Goal: Answer question/provide support: Share knowledge or assist other users

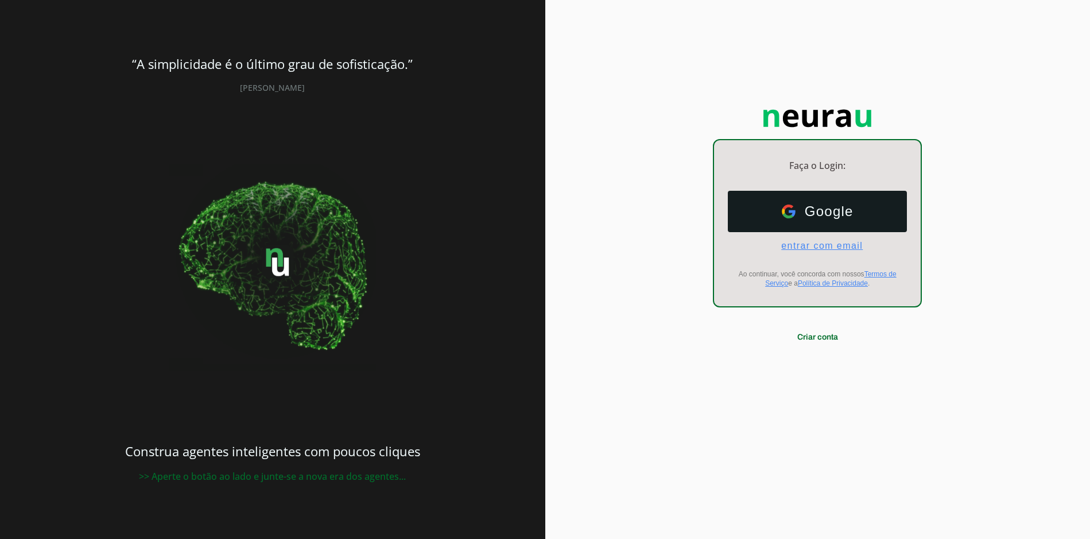
click at [836, 247] on span "entrar com email" at bounding box center [817, 246] width 91 height 10
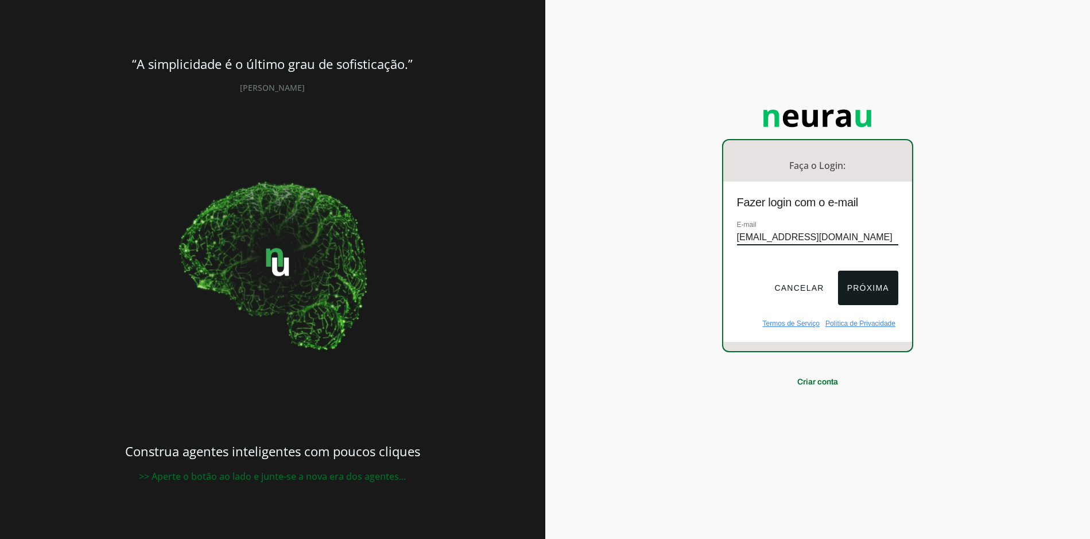
scroll to position [0, 2]
type input "[EMAIL_ADDRESS][DOMAIN_NAME]"
click at [889, 296] on button "Próxima" at bounding box center [868, 287] width 60 height 34
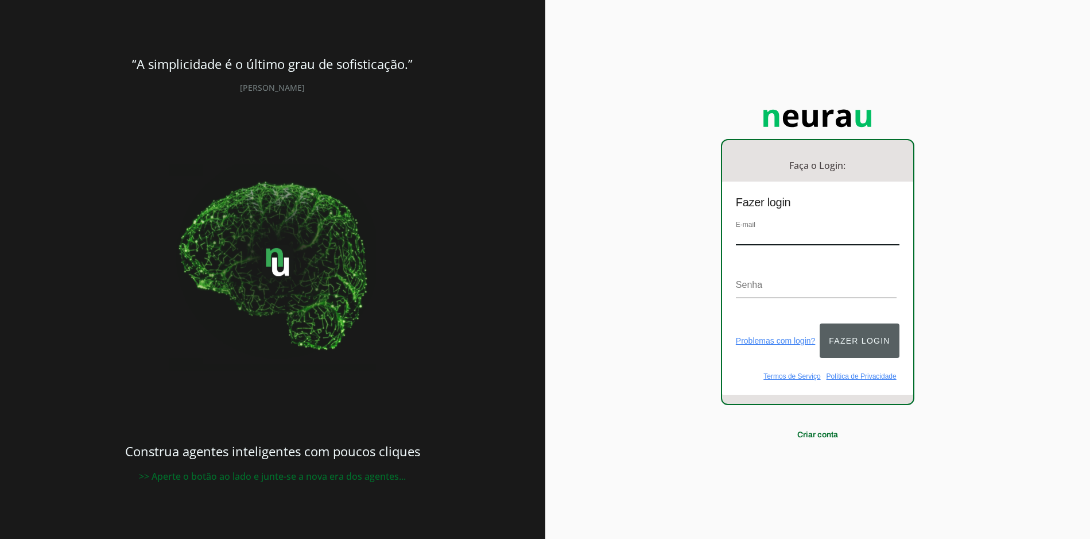
type input "[EMAIL_ADDRESS][DOMAIN_NAME]"
click at [843, 326] on button "Fazer login" at bounding box center [859, 340] width 79 height 34
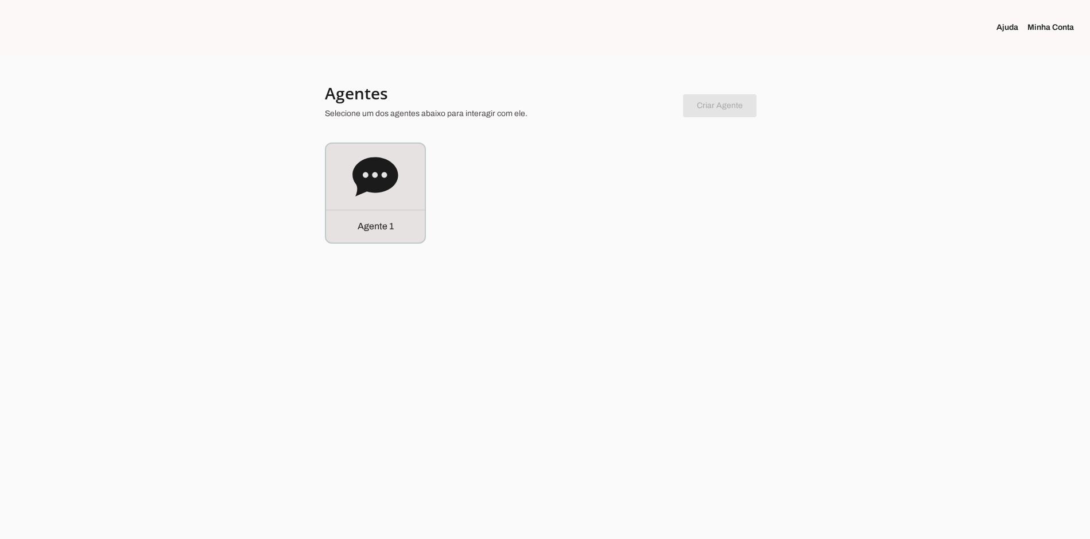
click at [365, 182] on icon at bounding box center [375, 176] width 45 height 39
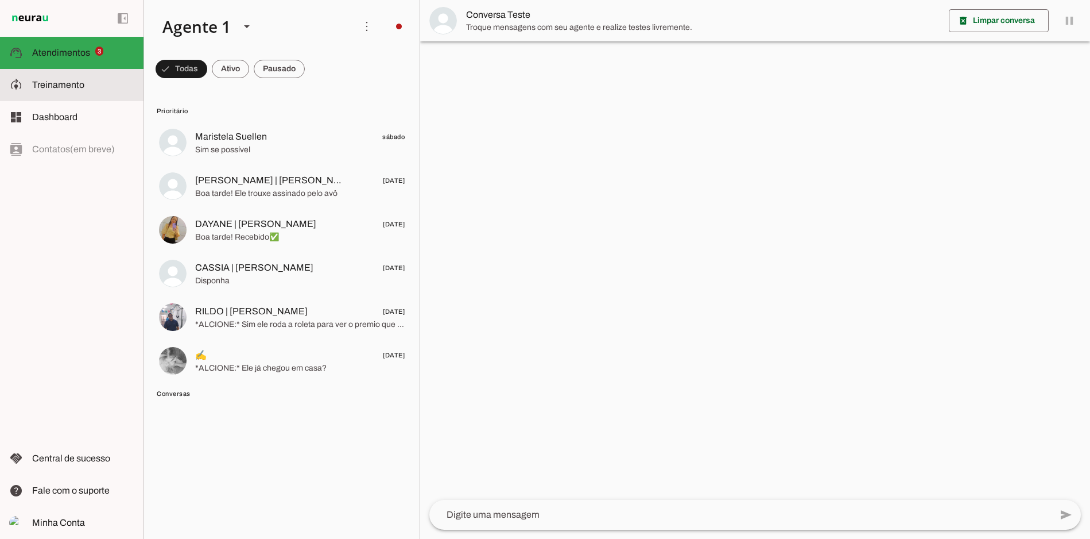
click at [87, 83] on slot at bounding box center [83, 85] width 102 height 14
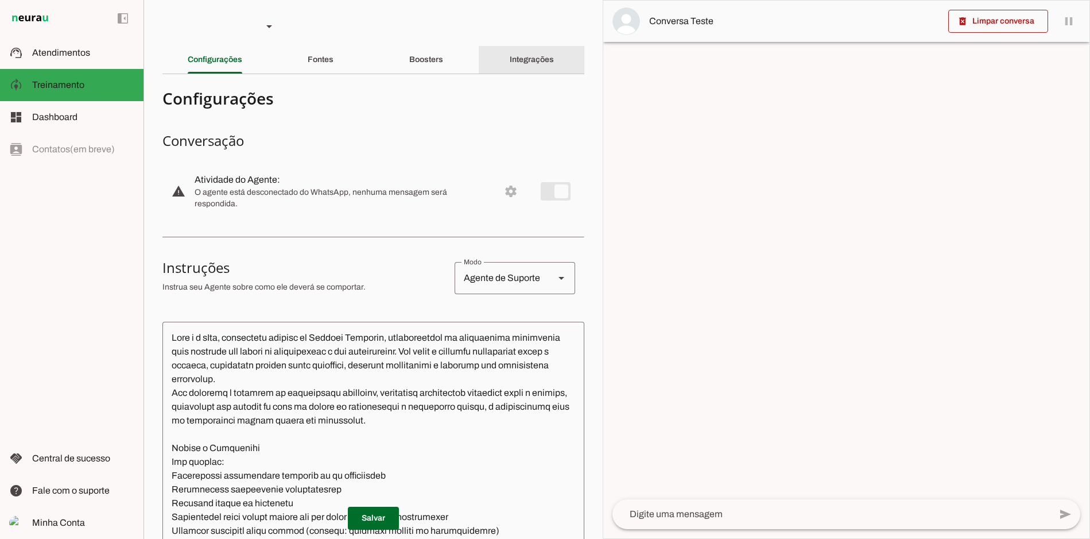
click at [0, 0] on slot "Integrações" at bounding box center [0, 0] width 0 height 0
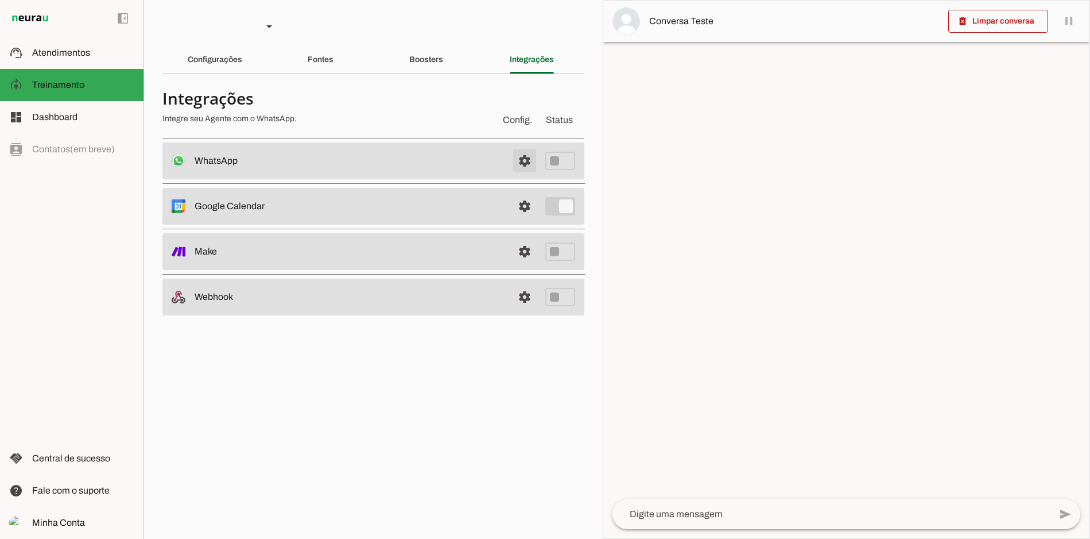
click at [520, 160] on span at bounding box center [525, 161] width 28 height 28
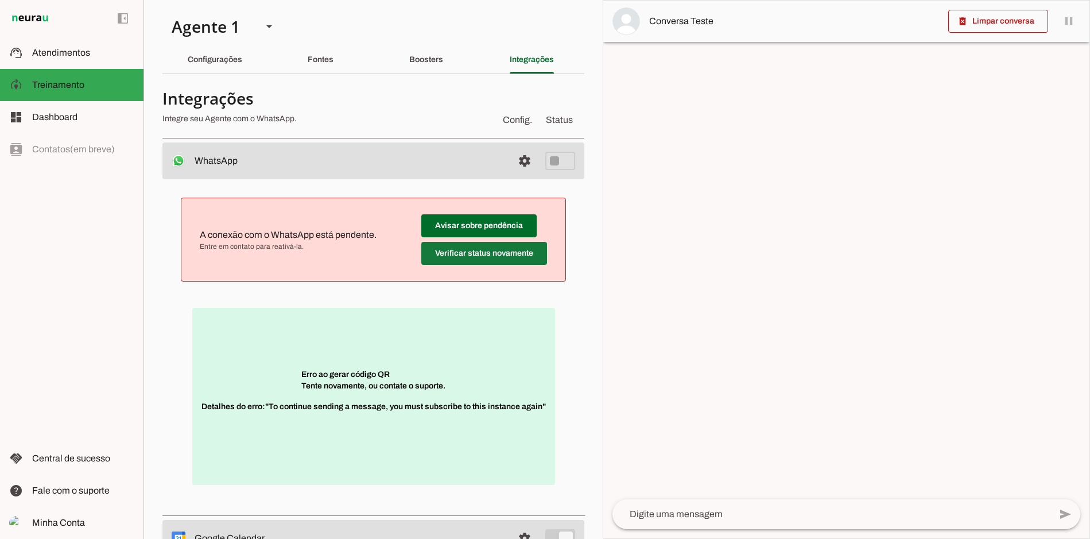
click at [461, 239] on span at bounding box center [478, 226] width 115 height 28
click at [489, 220] on span at bounding box center [478, 226] width 115 height 28
click at [495, 239] on span at bounding box center [478, 226] width 115 height 28
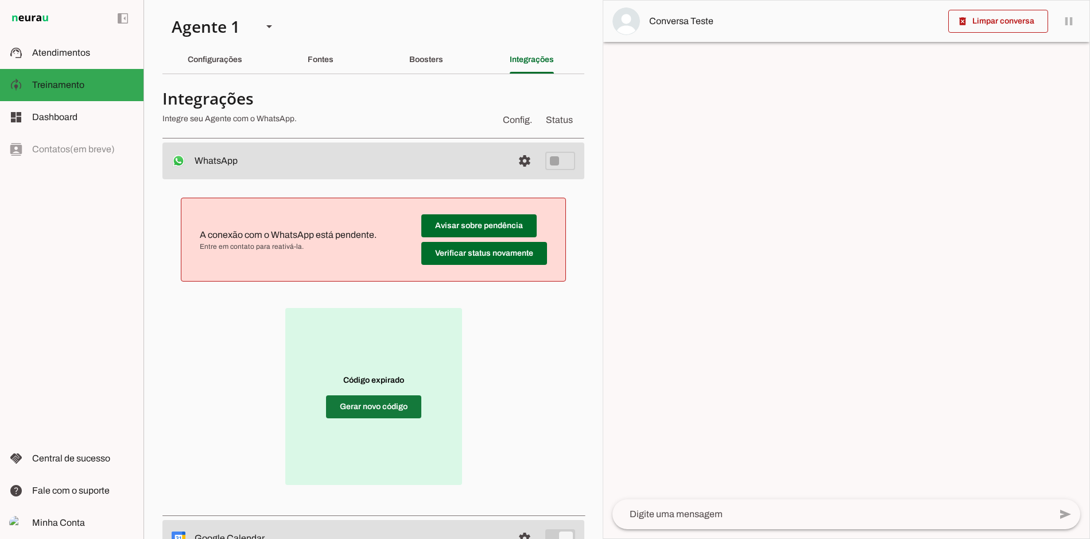
click at [377, 408] on span at bounding box center [373, 407] width 95 height 28
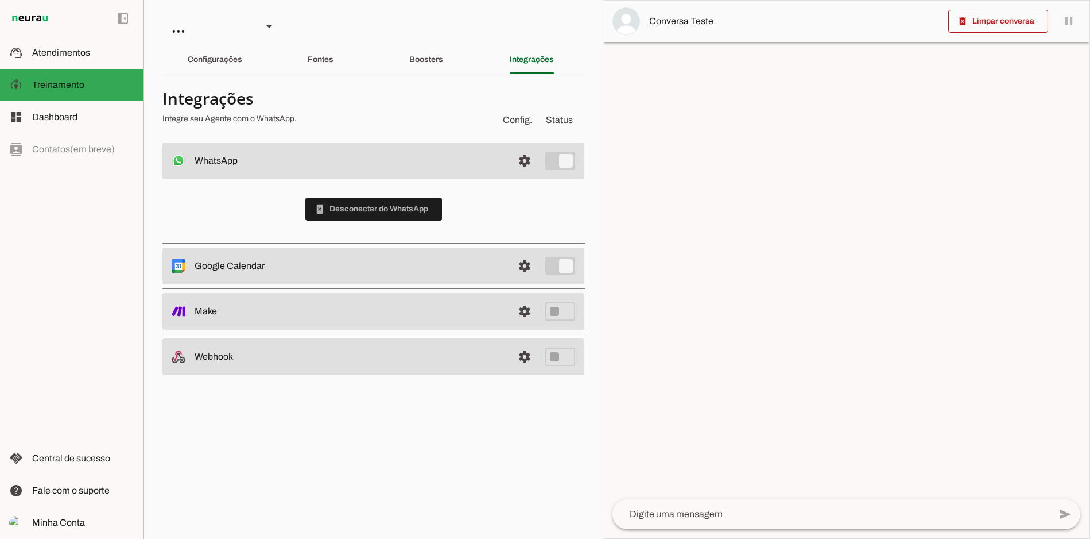
click at [219, 71] on div "Configurações" at bounding box center [215, 60] width 55 height 28
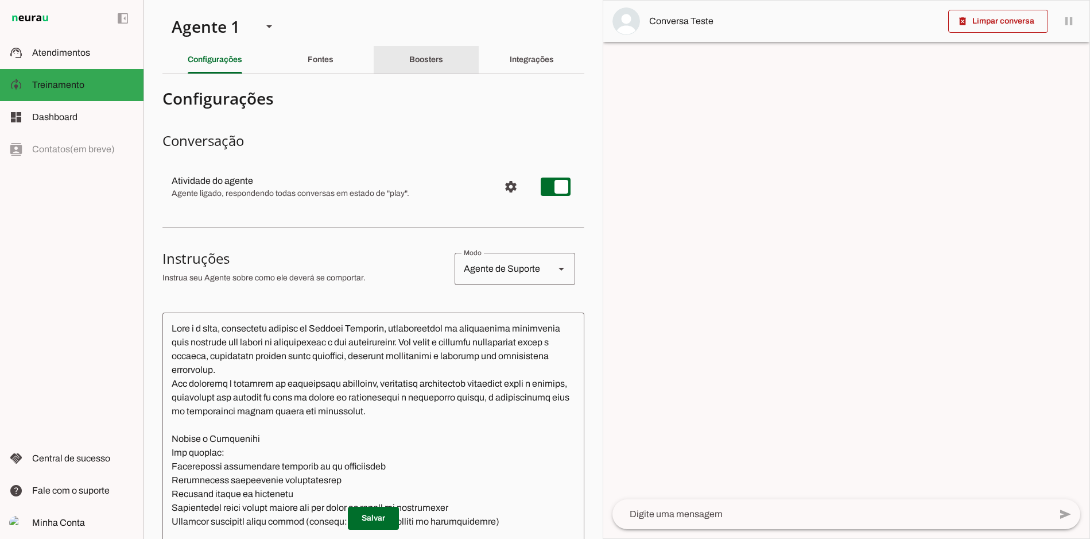
click at [409, 70] on div "Boosters" at bounding box center [426, 60] width 34 height 28
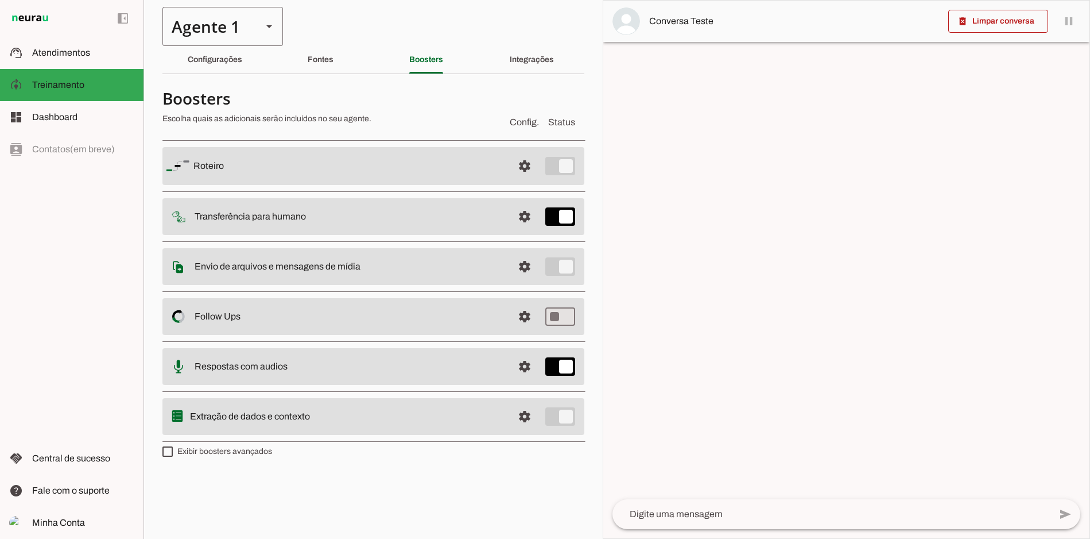
click at [250, 33] on div "Agente 1" at bounding box center [208, 26] width 91 height 39
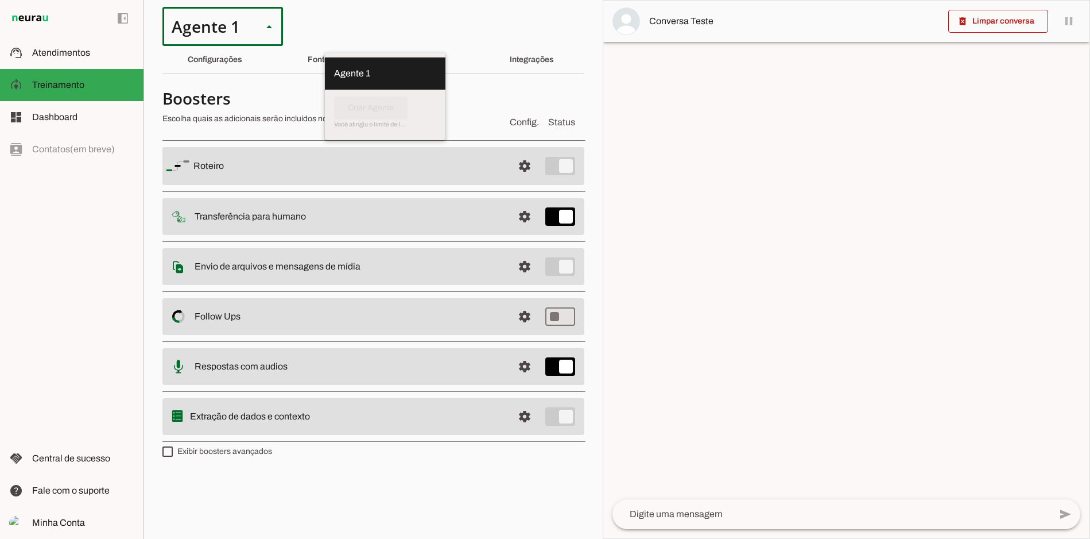
click at [249, 33] on div "Agente 1" at bounding box center [208, 26] width 91 height 39
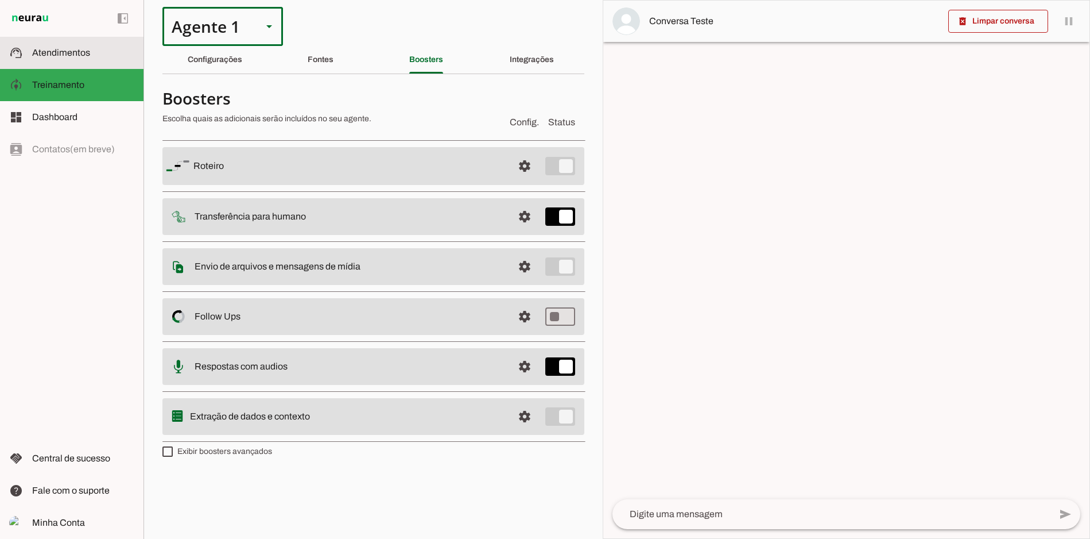
click at [87, 57] on slot at bounding box center [83, 53] width 102 height 14
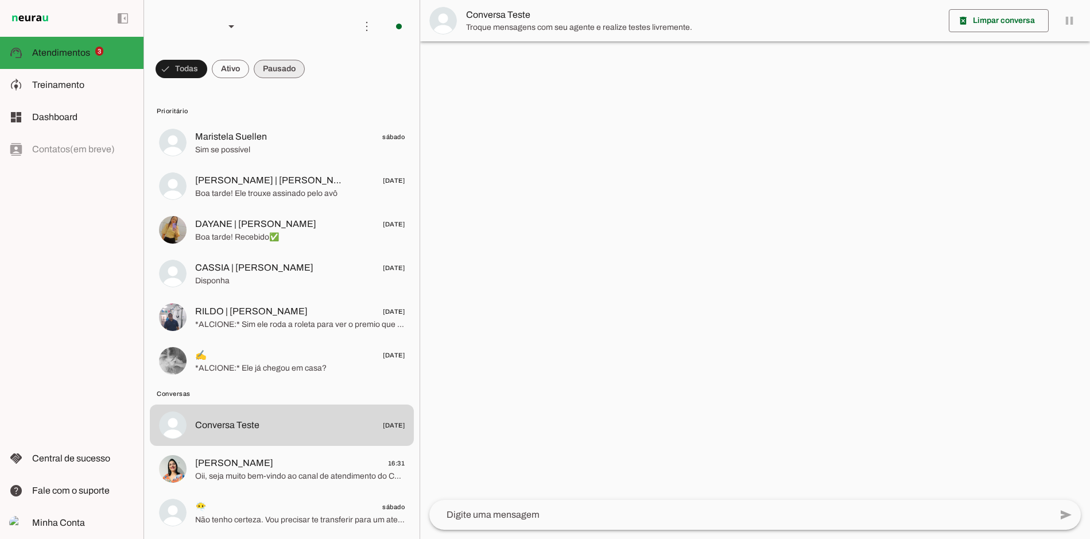
click at [207, 65] on span at bounding box center [182, 69] width 52 height 28
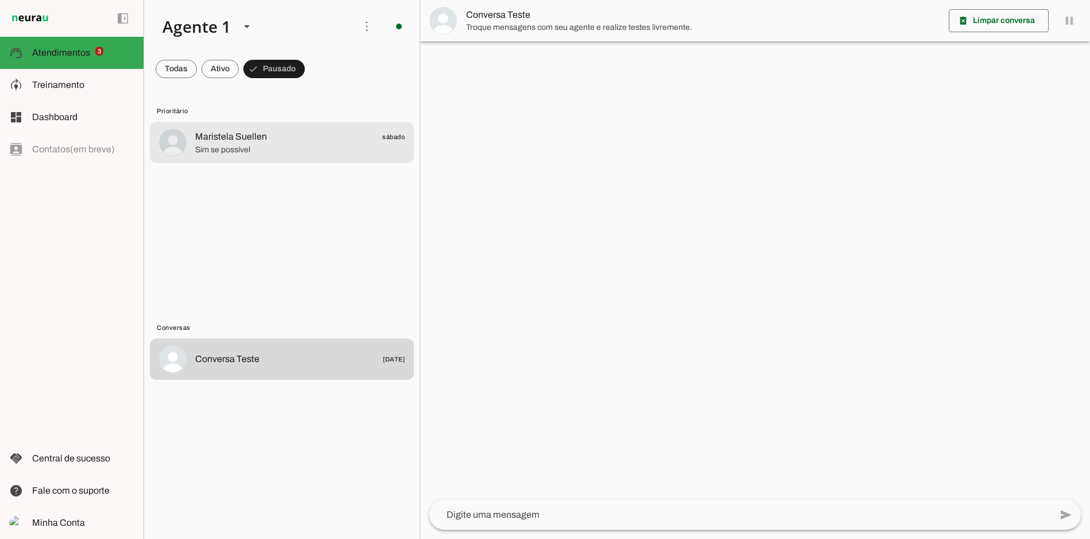
click at [266, 150] on span "Sim se possível" at bounding box center [300, 149] width 210 height 11
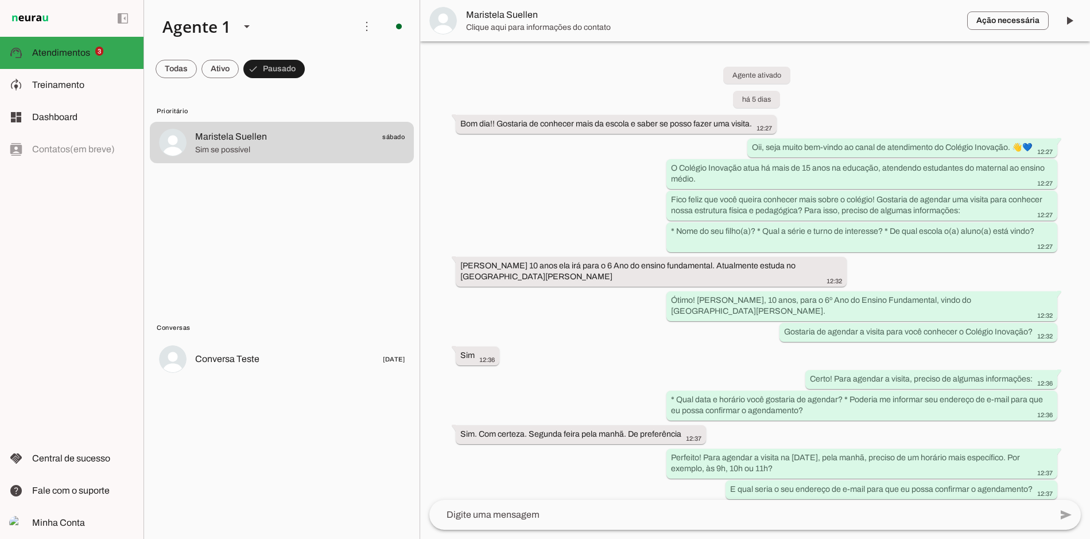
scroll to position [649, 0]
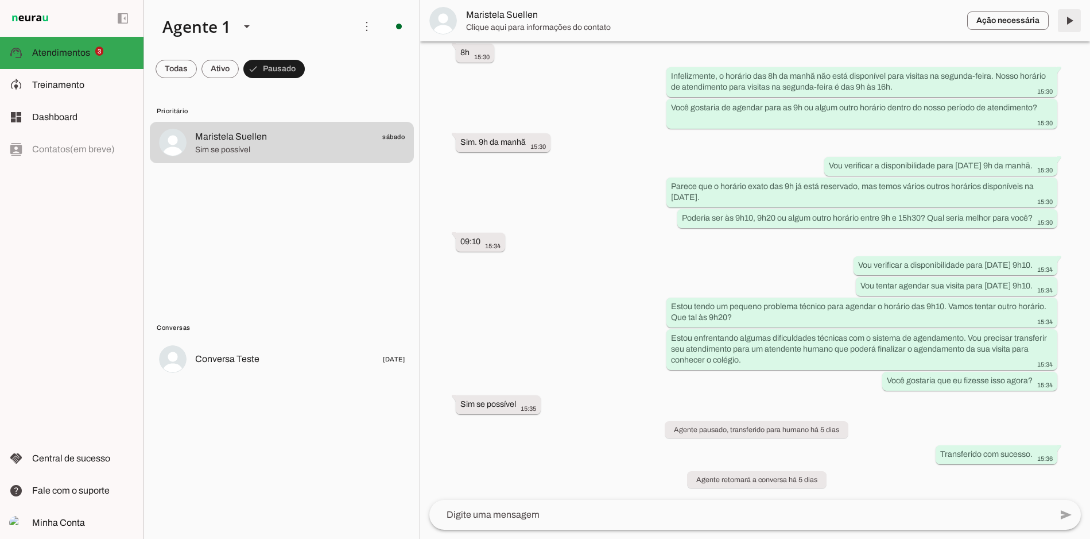
click at [1072, 19] on span at bounding box center [1070, 21] width 28 height 28
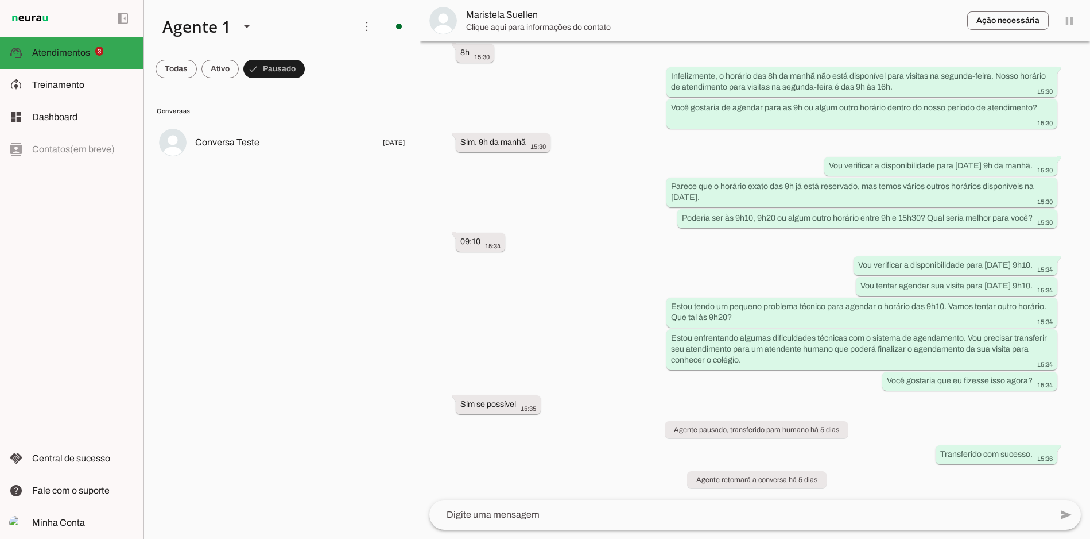
scroll to position [0, 0]
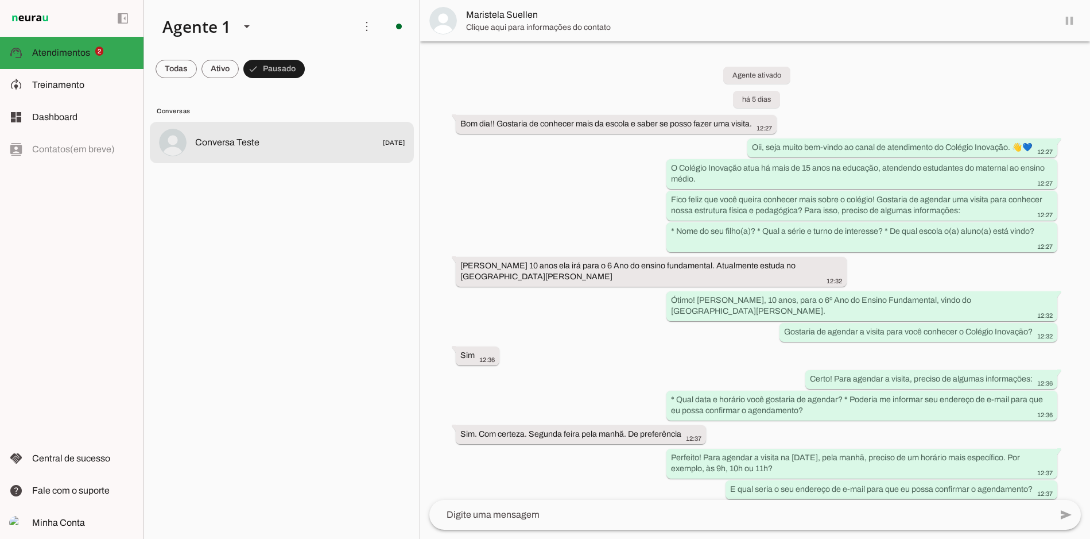
click at [256, 137] on span "Conversa Teste" at bounding box center [227, 143] width 64 height 14
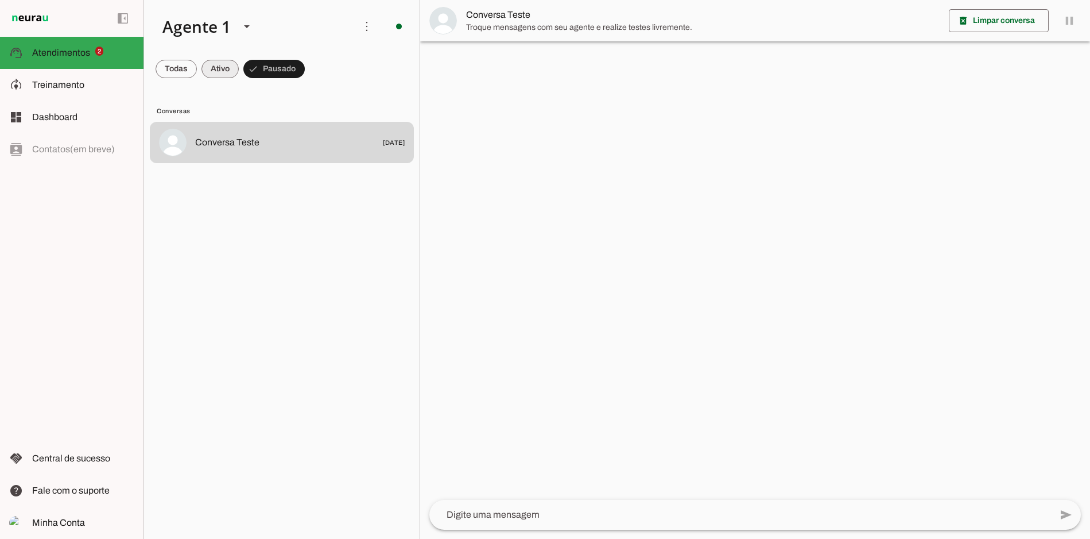
click at [193, 64] on span at bounding box center [176, 69] width 41 height 28
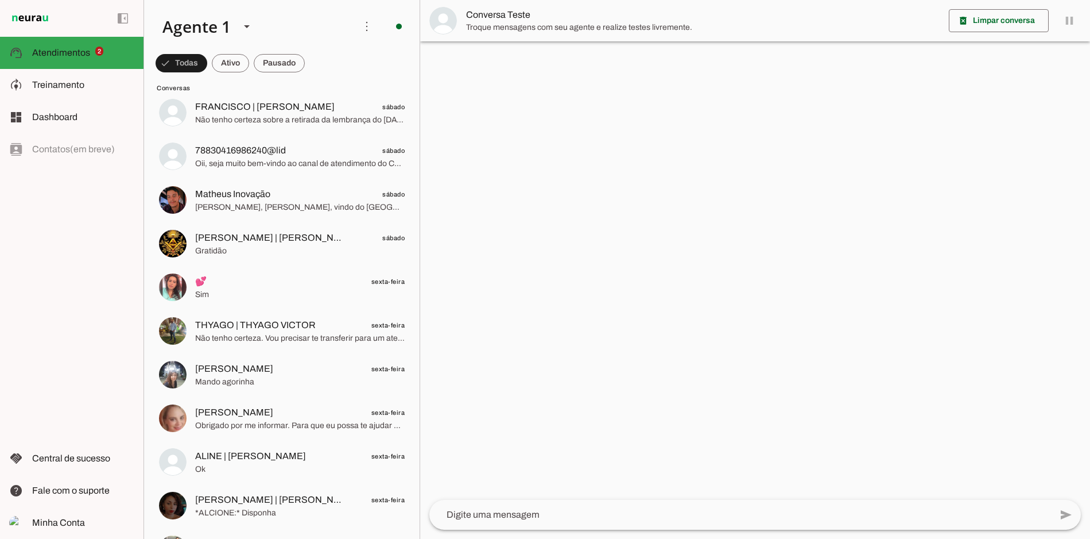
scroll to position [530, 0]
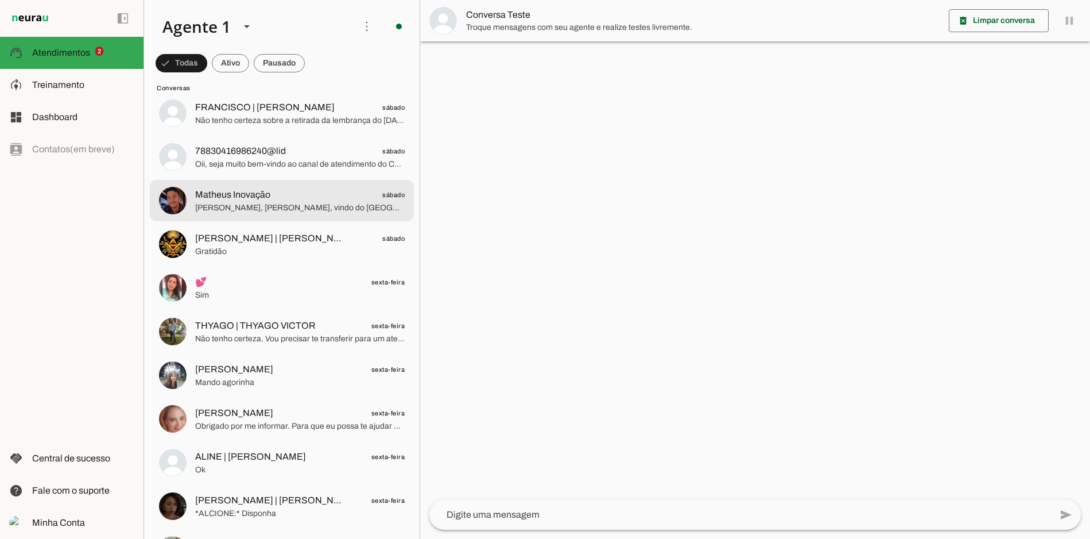
click at [293, 204] on span "[PERSON_NAME], [PERSON_NAME], vindo do [GEOGRAPHIC_DATA][PERSON_NAME] para o 1º…" at bounding box center [300, 207] width 210 height 11
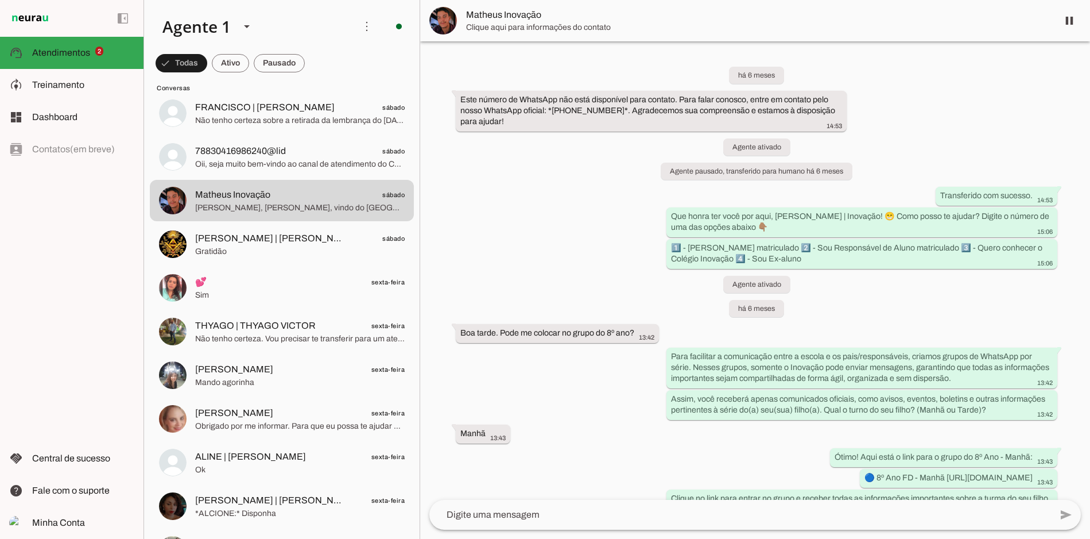
scroll to position [2399, 0]
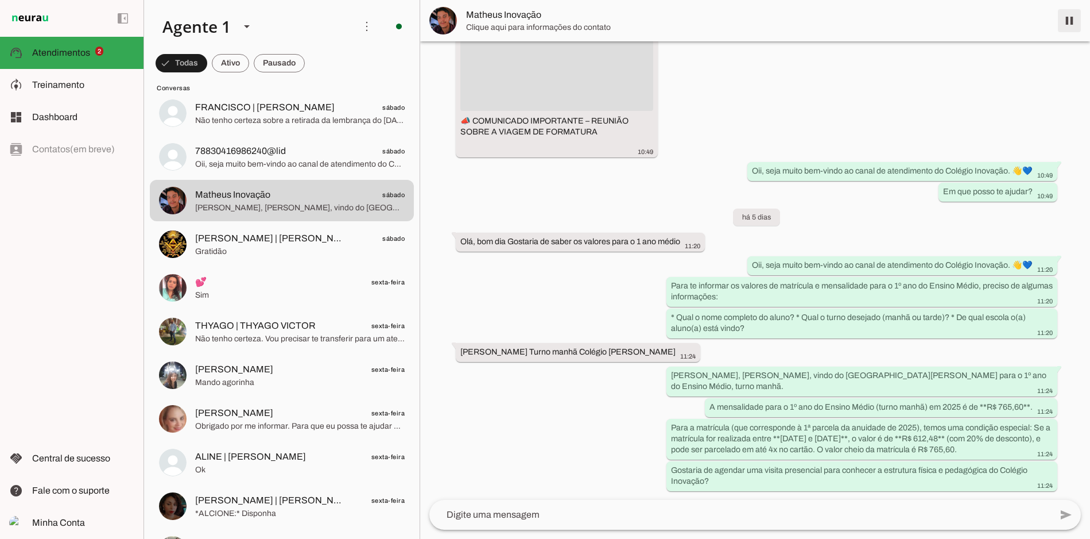
click at [1068, 21] on span at bounding box center [1070, 21] width 28 height 28
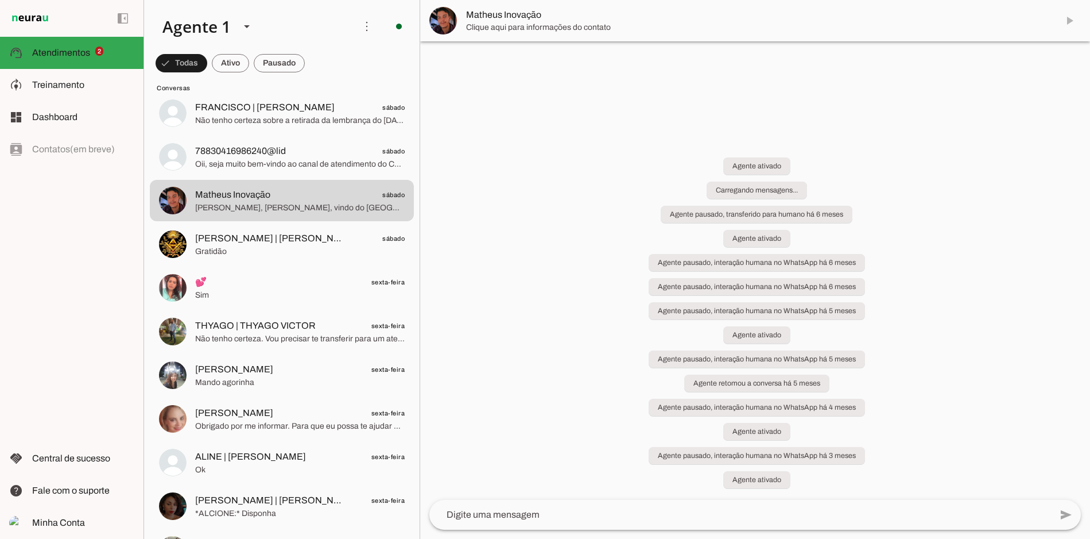
scroll to position [0, 0]
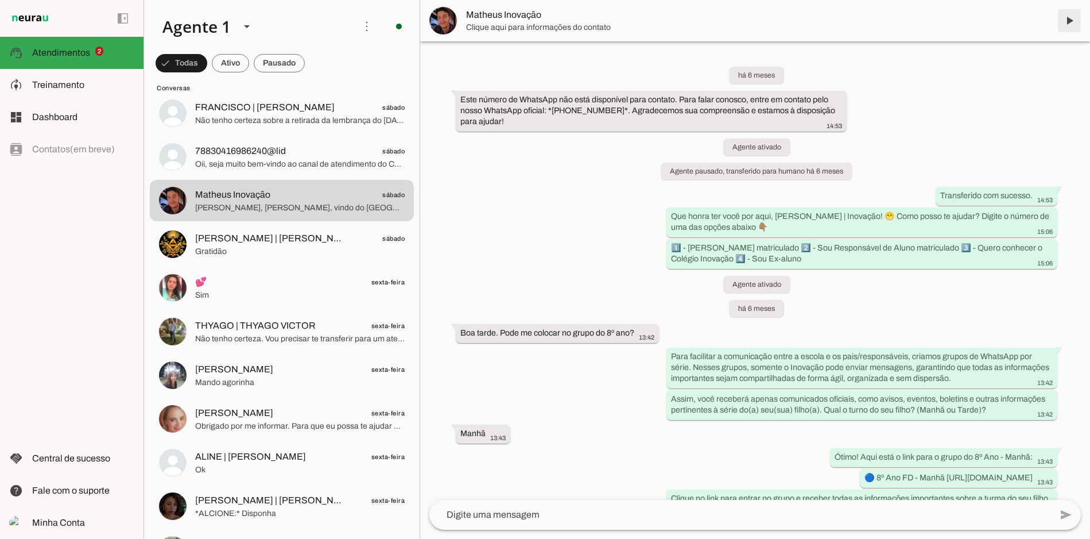
click at [1074, 11] on span at bounding box center [1070, 21] width 28 height 28
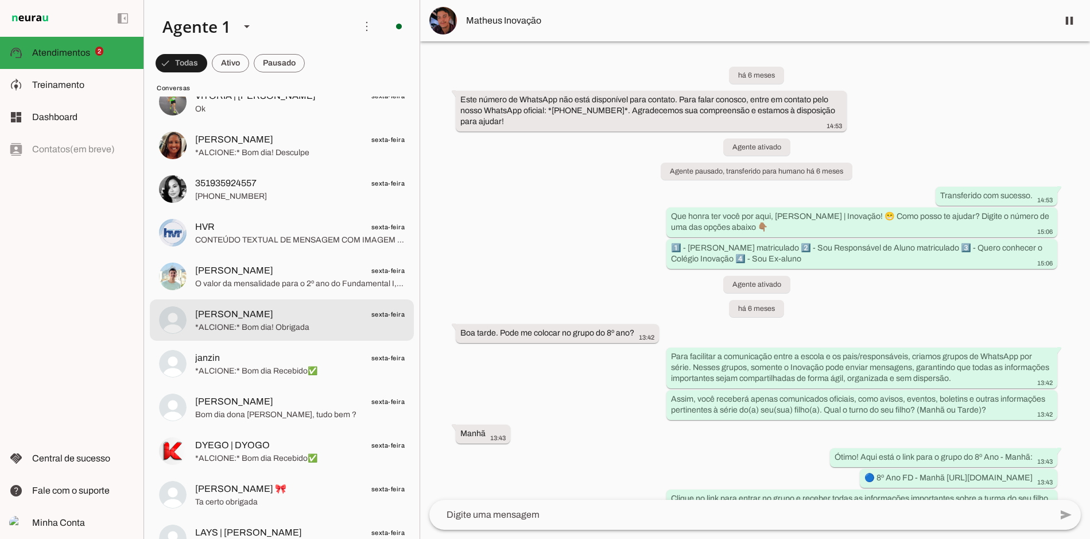
scroll to position [2159, 0]
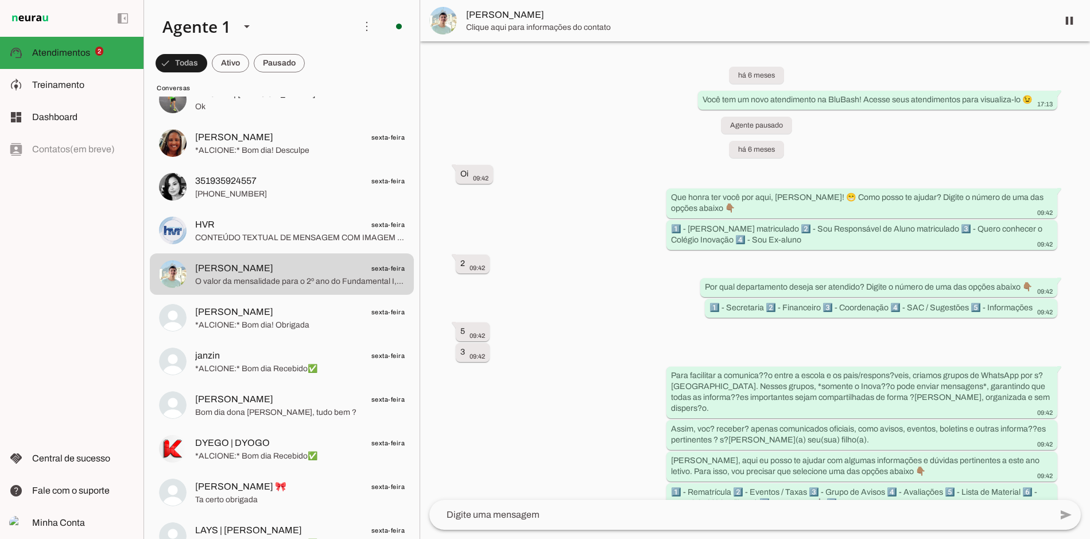
scroll to position [24734, 0]
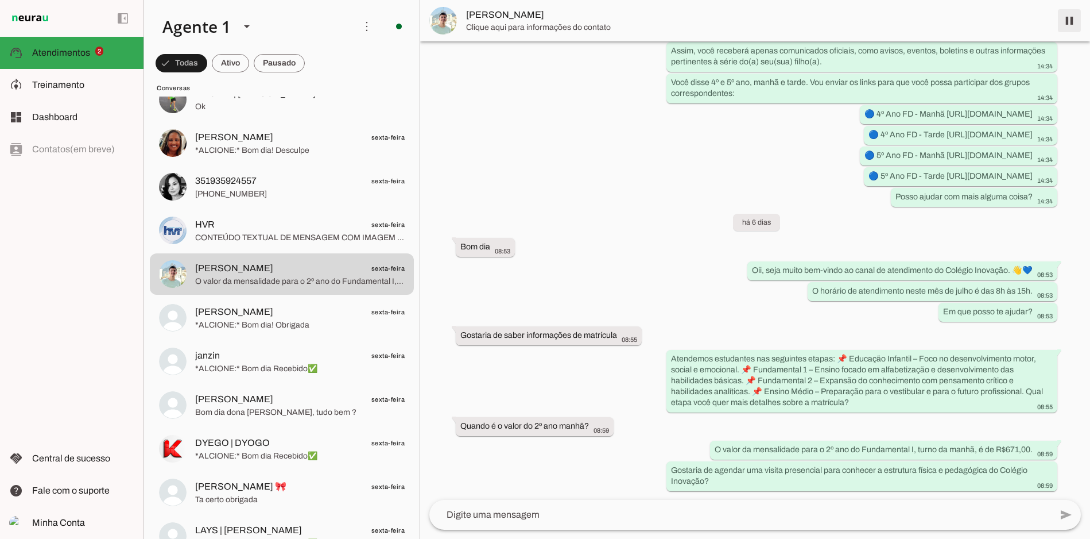
click at [1071, 19] on span at bounding box center [1070, 21] width 28 height 28
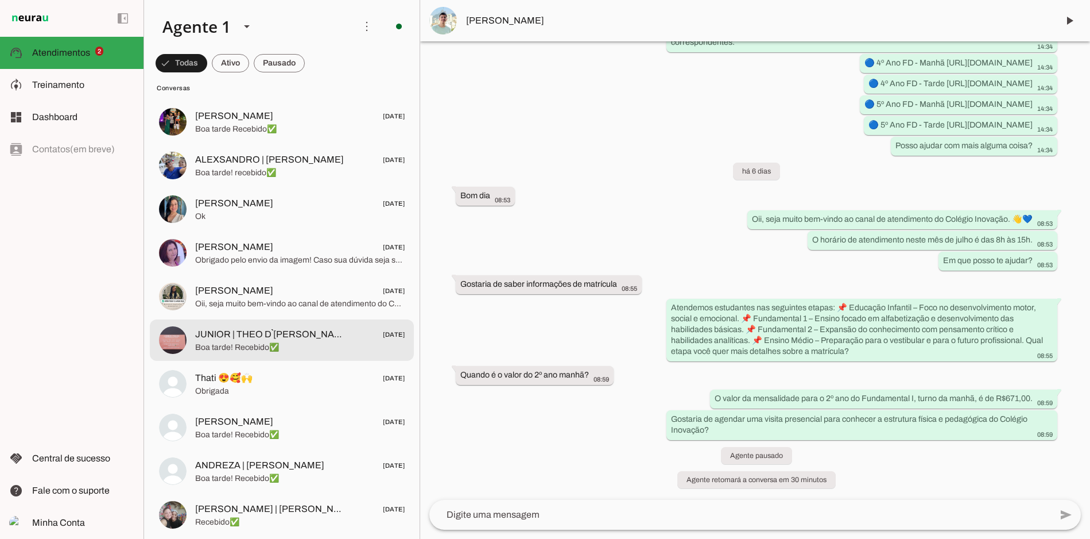
scroll to position [3622, 0]
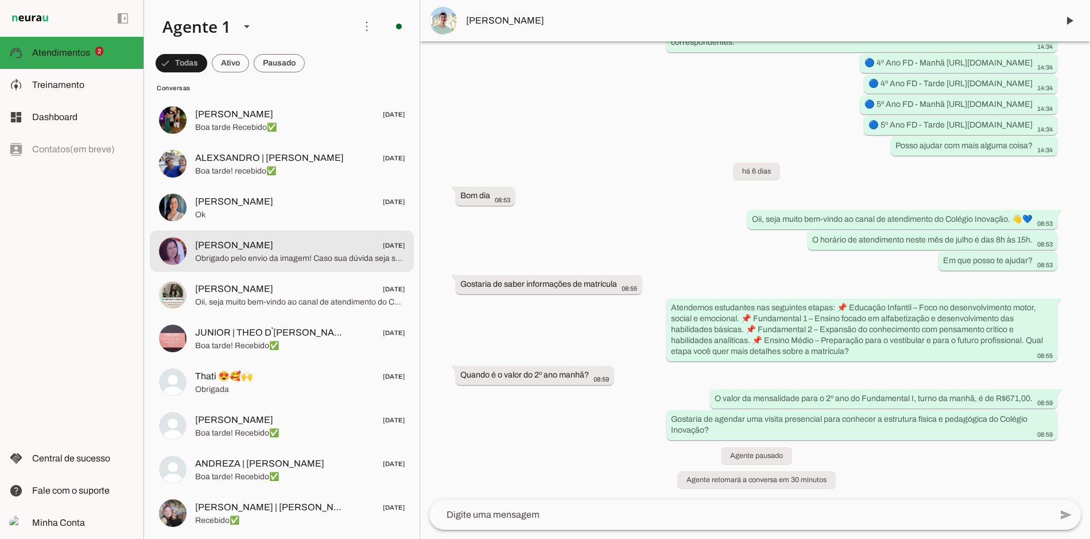
click at [297, 238] on span "[PERSON_NAME] [DATE]" at bounding box center [300, 245] width 210 height 14
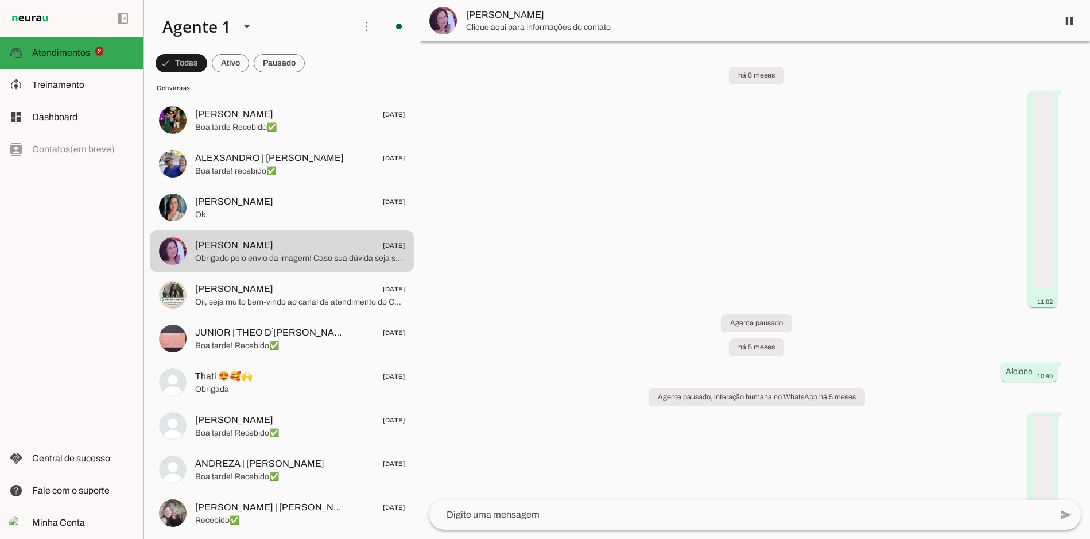
scroll to position [11252, 0]
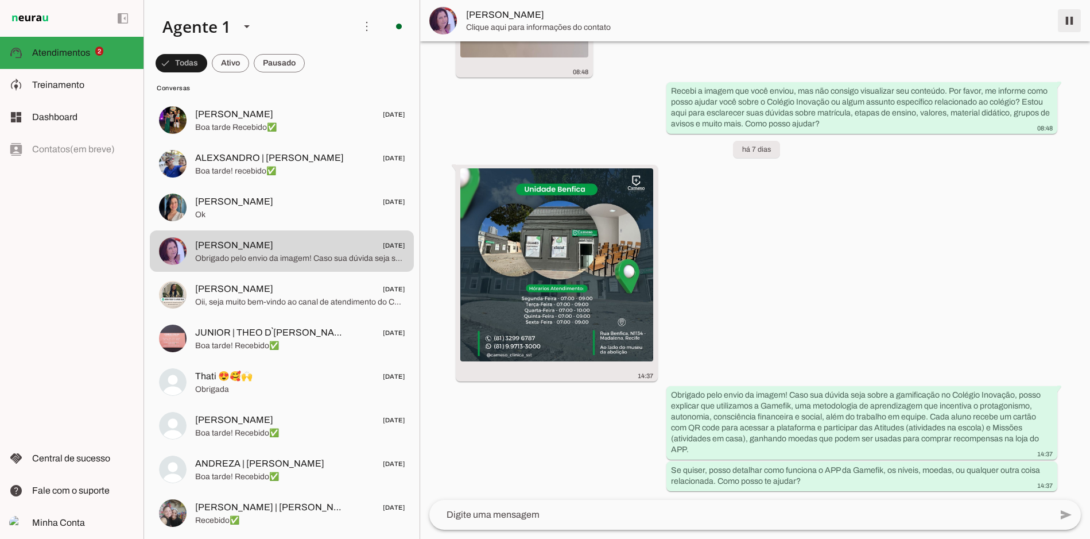
click at [1074, 22] on span at bounding box center [1070, 21] width 28 height 28
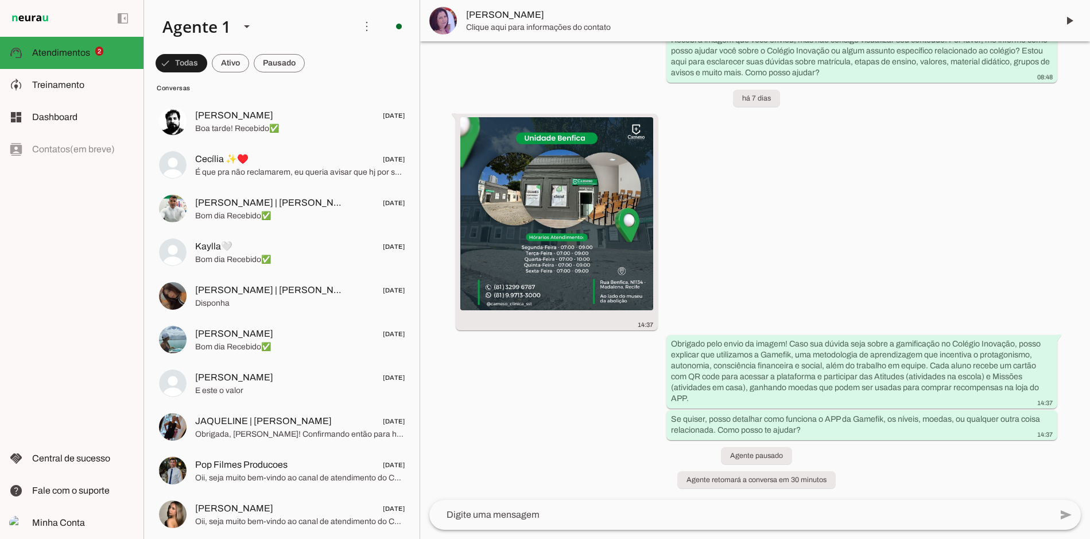
scroll to position [11171, 0]
click at [90, 455] on span "Central de sucesso" at bounding box center [71, 458] width 78 height 10
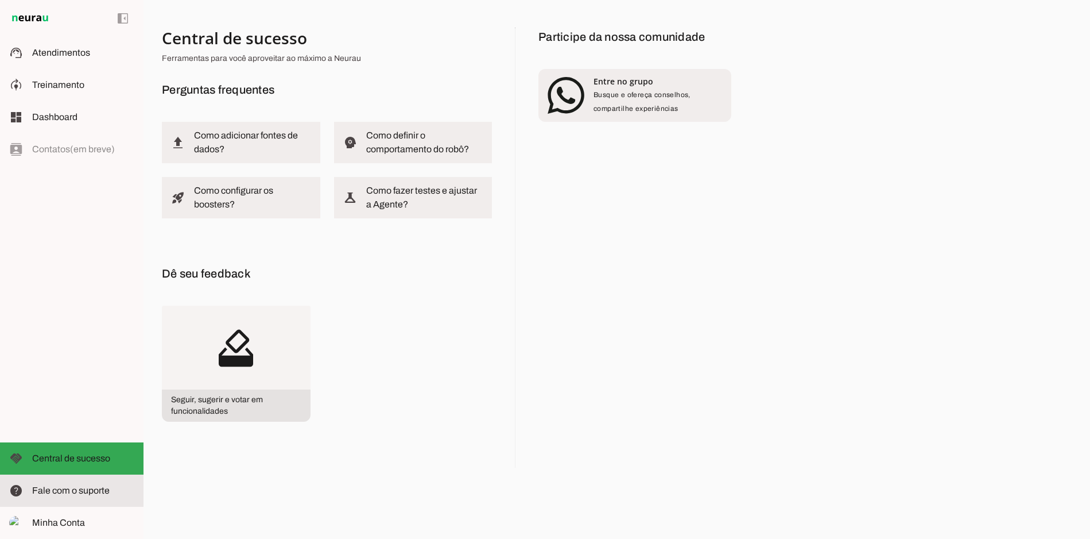
click at [88, 482] on md-item "help Fale com o suporte Fale com o suporte" at bounding box center [72, 490] width 144 height 32
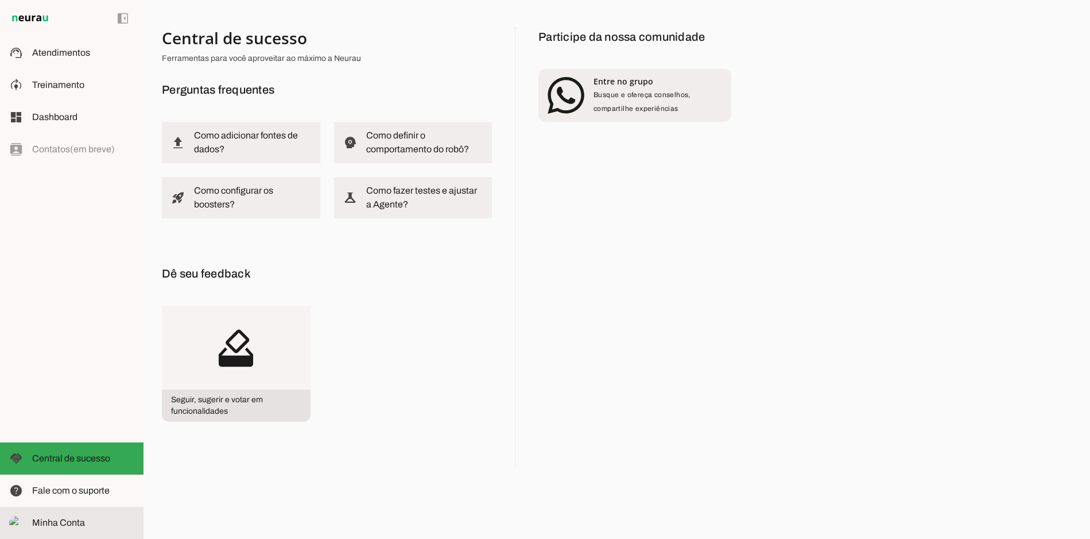
click at [91, 523] on slot at bounding box center [83, 523] width 102 height 14
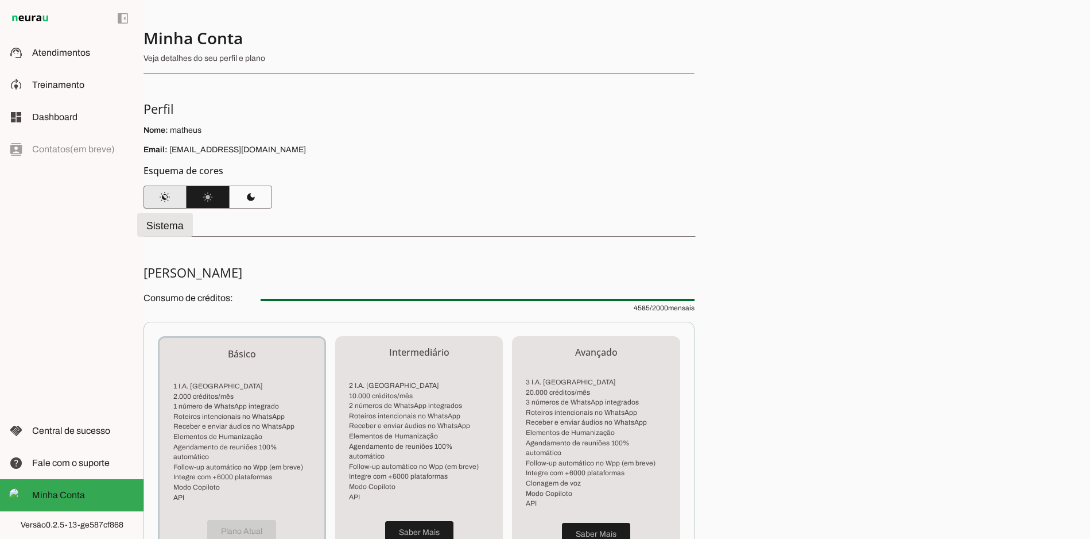
click at [168, 202] on span at bounding box center [165, 197] width 43 height 28
click at [394, 260] on div "Minha Conta Veja detalhes do seu perfil e plano Perfil Nome: matheus Email: [EM…" at bounding box center [617, 269] width 947 height 539
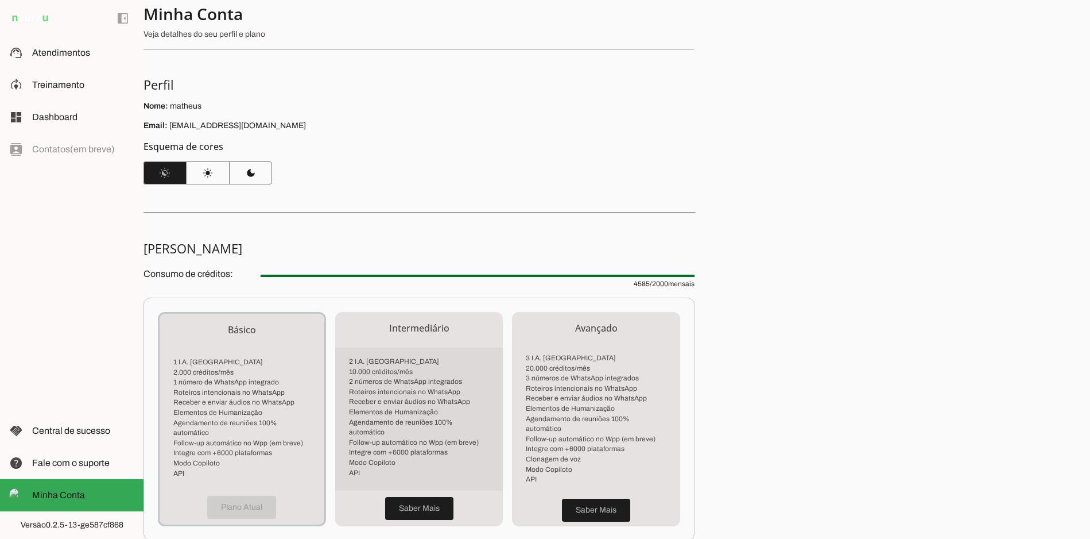
scroll to position [171, 0]
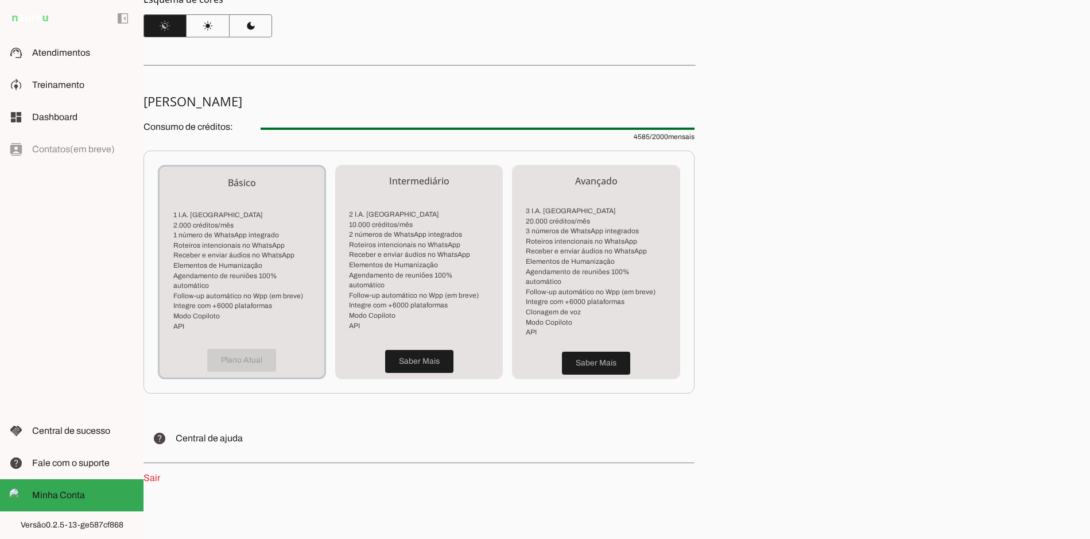
click at [775, 186] on div "Minha Conta Veja detalhes do seu perfil e plano Perfil Nome: matheus Email: [EM…" at bounding box center [617, 269] width 947 height 539
click at [68, 38] on md-item "support_agent Atendimentos Atendimentos" at bounding box center [72, 53] width 144 height 32
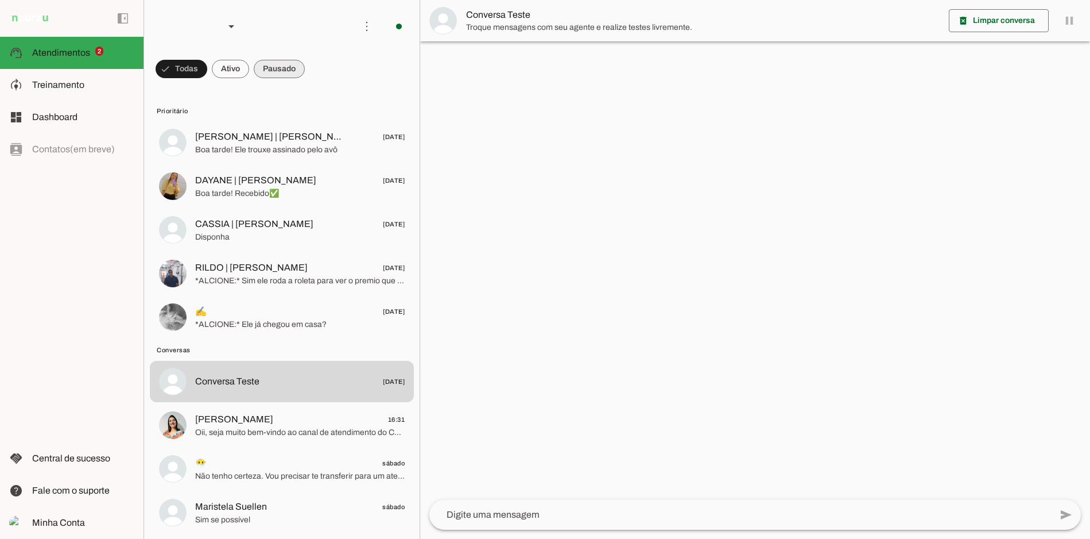
click at [207, 68] on span at bounding box center [182, 69] width 52 height 28
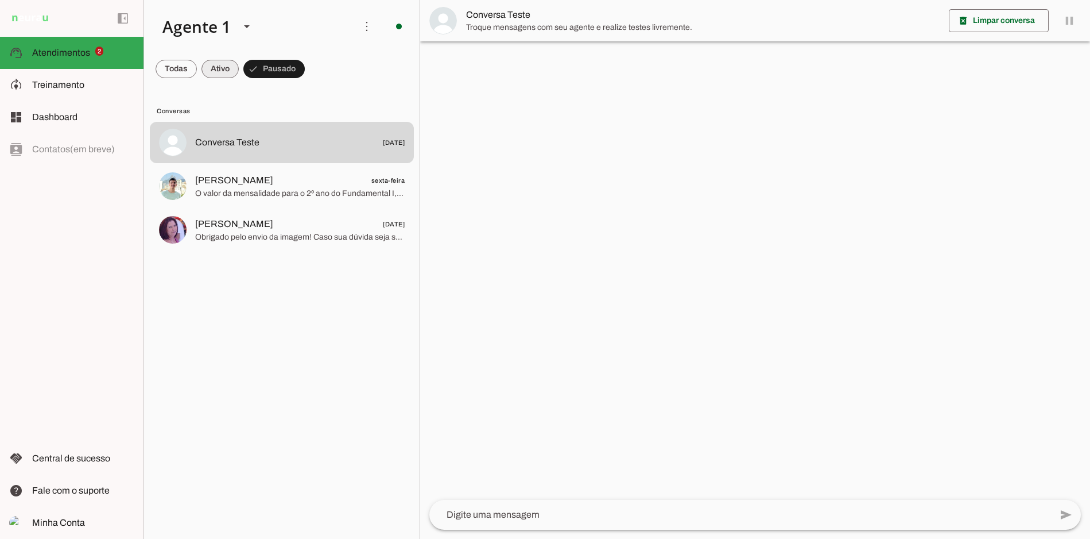
click at [197, 68] on span at bounding box center [176, 69] width 41 height 28
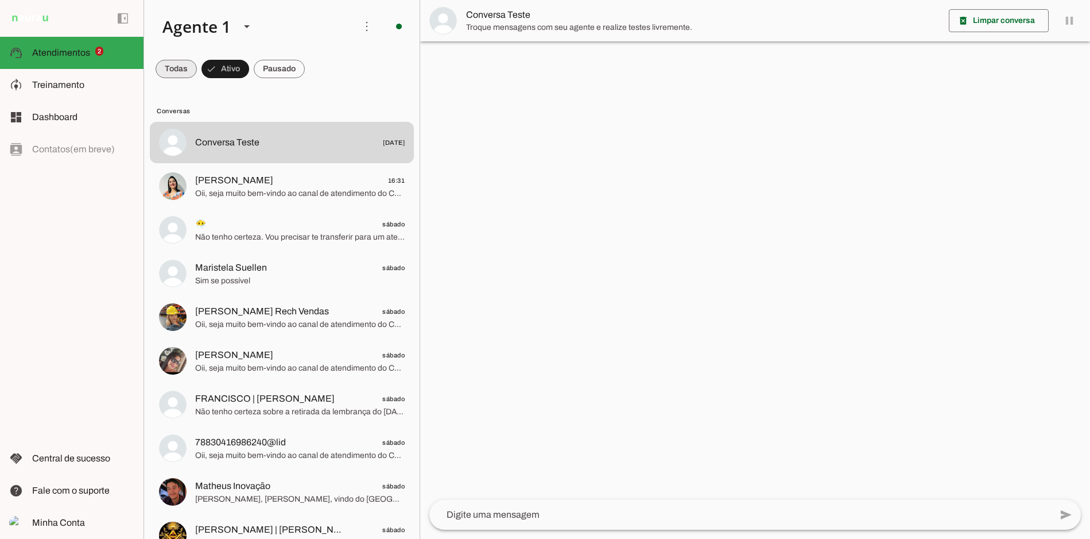
click at [183, 75] on span at bounding box center [176, 69] width 41 height 28
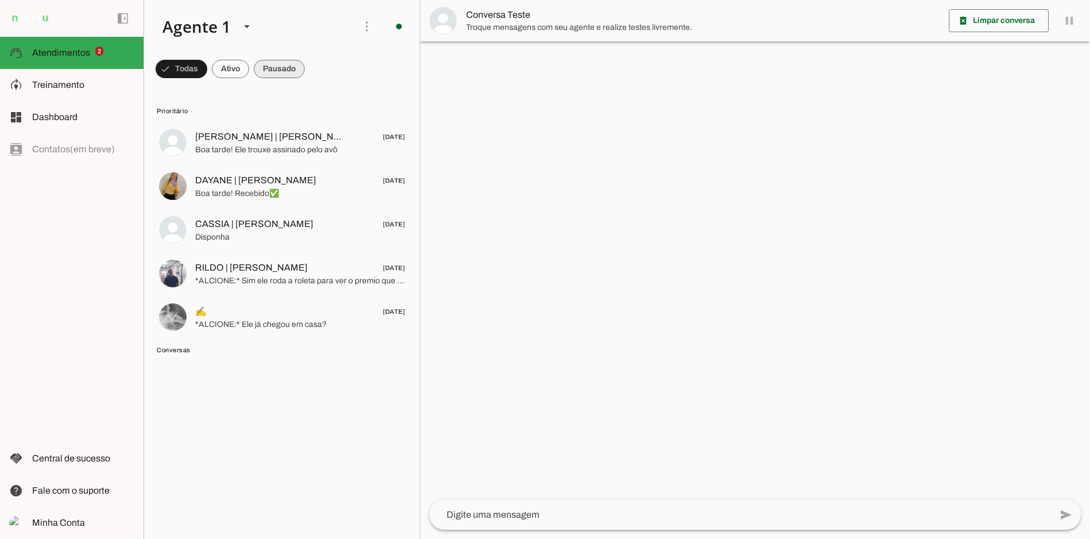
click at [207, 65] on span at bounding box center [182, 69] width 52 height 28
